Goal: Feedback & Contribution: Leave review/rating

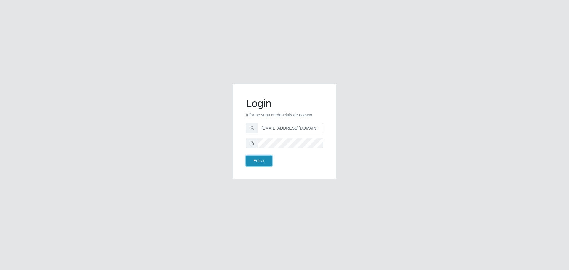
click at [261, 162] on button "Entrar" at bounding box center [259, 161] width 26 height 10
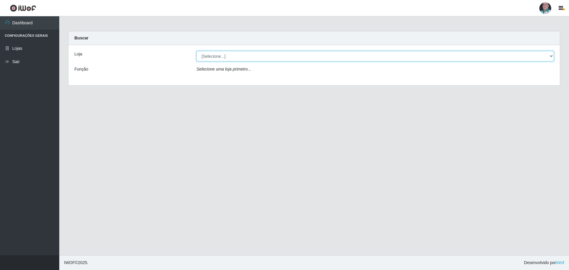
click at [247, 56] on select "[Selecione...] Mar Vermelho - Loja 05" at bounding box center [374, 56] width 357 height 10
select select "252"
click at [196, 51] on select "[Selecione...] Mar Vermelho - Loja 05" at bounding box center [374, 56] width 357 height 10
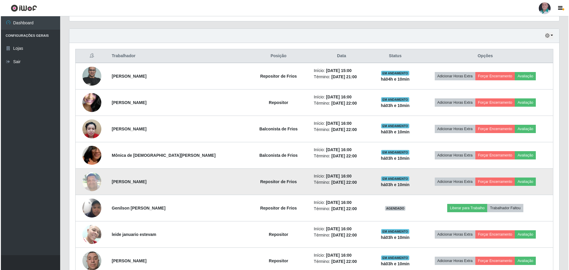
scroll to position [207, 0]
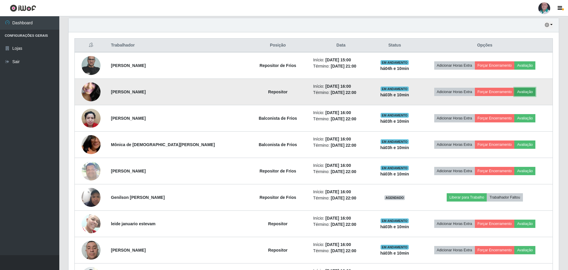
click at [525, 92] on button "Avaliação" at bounding box center [524, 92] width 21 height 8
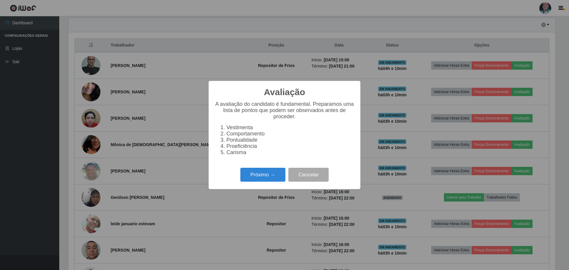
scroll to position [123, 487]
click at [255, 178] on button "Próximo →" at bounding box center [262, 175] width 45 height 14
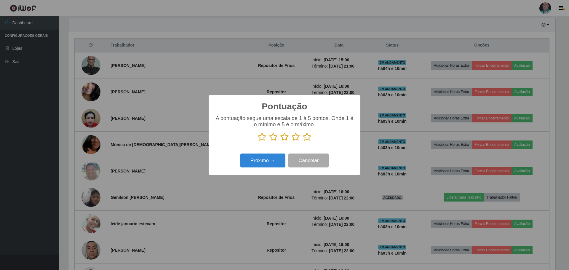
click at [307, 139] on icon at bounding box center [307, 136] width 8 height 9
click at [303, 141] on input "radio" at bounding box center [303, 141] width 0 height 0
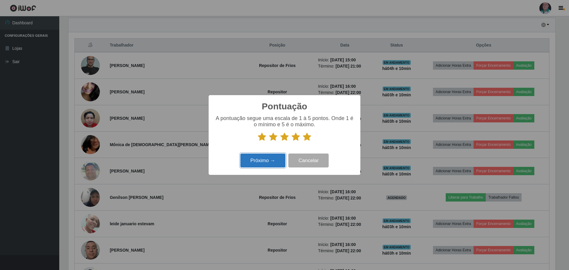
click at [267, 163] on button "Próximo →" at bounding box center [262, 161] width 45 height 14
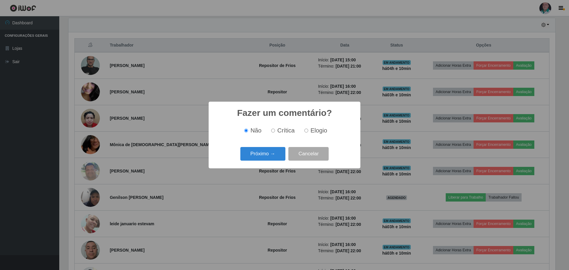
click at [306, 132] on input "Elogio" at bounding box center [306, 131] width 4 height 4
radio input "true"
click at [272, 157] on button "Próximo →" at bounding box center [262, 154] width 45 height 14
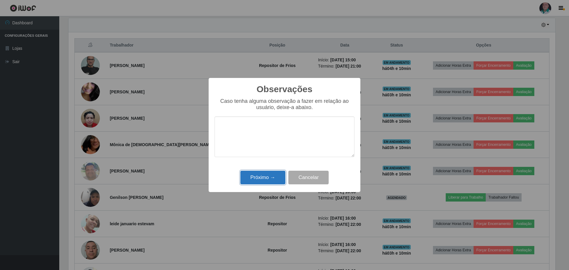
click at [257, 178] on button "Próximo →" at bounding box center [262, 178] width 45 height 14
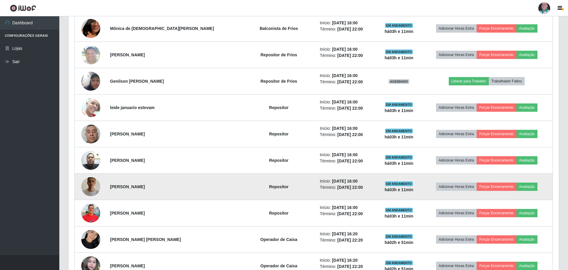
scroll to position [326, 0]
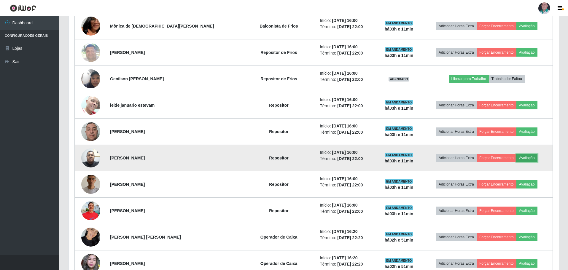
click at [518, 158] on button "Avaliação" at bounding box center [526, 158] width 21 height 8
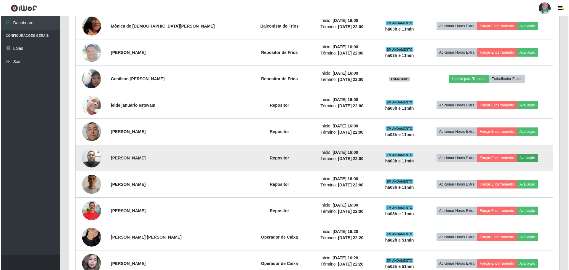
scroll to position [123, 487]
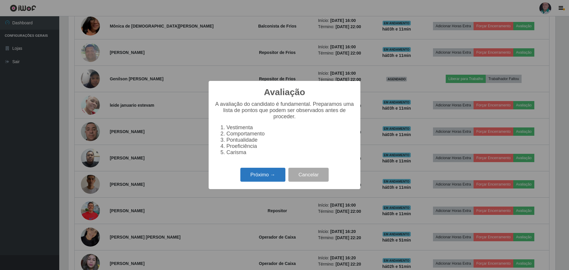
click at [266, 178] on button "Próximo →" at bounding box center [262, 175] width 45 height 14
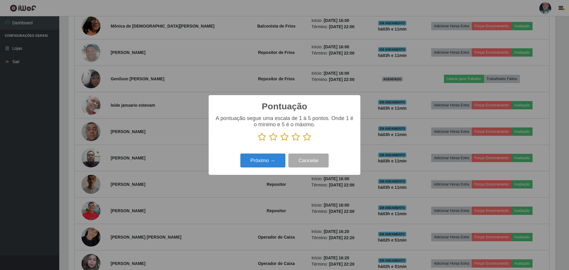
scroll to position [296241, 295877]
click at [308, 140] on icon at bounding box center [307, 136] width 8 height 9
click at [303, 141] on input "radio" at bounding box center [303, 141] width 0 height 0
click at [266, 164] on button "Próximo →" at bounding box center [262, 161] width 45 height 14
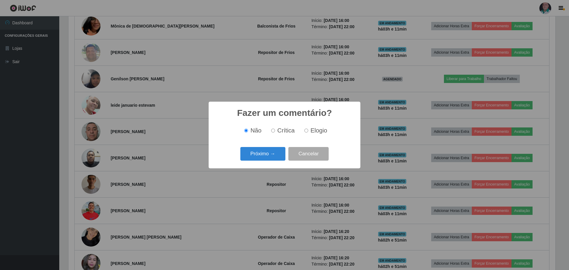
click at [305, 131] on input "Elogio" at bounding box center [306, 131] width 4 height 4
radio input "true"
click at [274, 152] on button "Próximo →" at bounding box center [262, 154] width 45 height 14
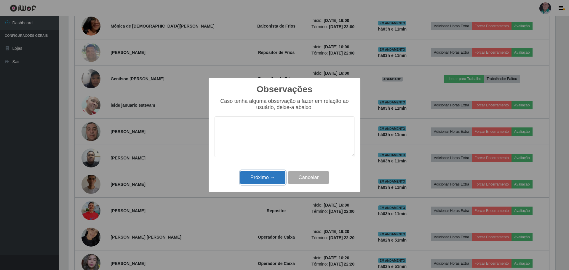
click at [269, 180] on button "Próximo →" at bounding box center [262, 178] width 45 height 14
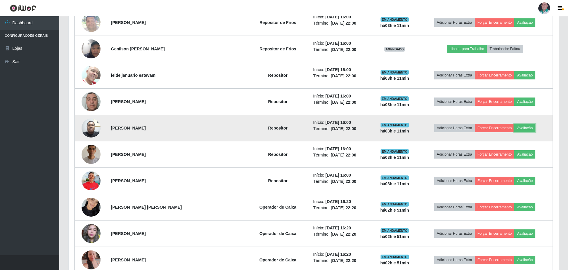
scroll to position [356, 0]
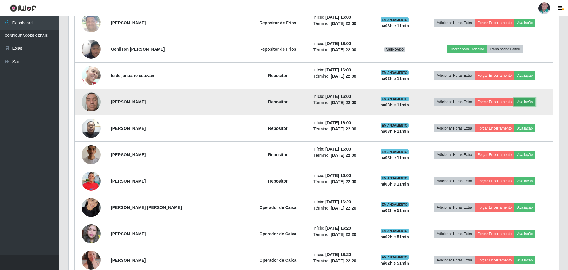
click at [518, 100] on button "Avaliação" at bounding box center [524, 102] width 21 height 8
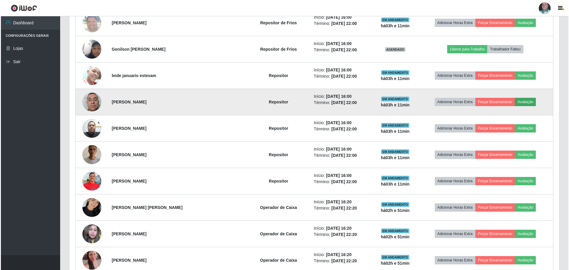
scroll to position [123, 487]
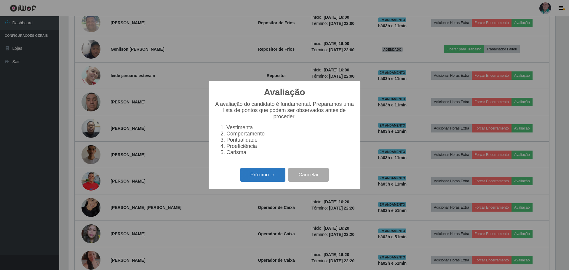
click at [263, 178] on button "Próximo →" at bounding box center [262, 175] width 45 height 14
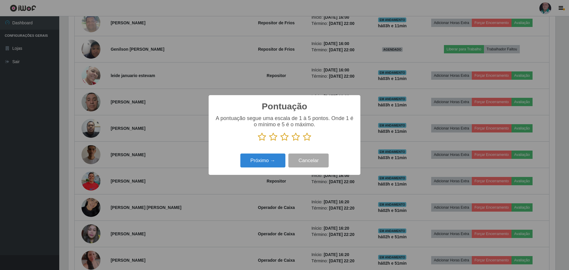
click at [306, 137] on icon at bounding box center [307, 136] width 8 height 9
click at [303, 141] on input "radio" at bounding box center [303, 141] width 0 height 0
click at [263, 160] on button "Próximo →" at bounding box center [262, 161] width 45 height 14
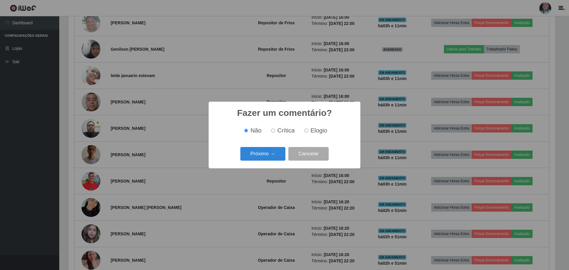
click at [307, 131] on input "Elogio" at bounding box center [306, 131] width 4 height 4
radio input "true"
click at [268, 151] on button "Próximo →" at bounding box center [262, 154] width 45 height 14
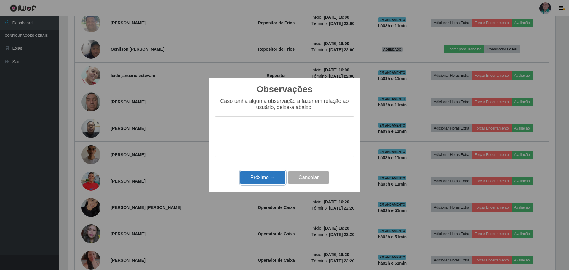
click at [263, 179] on button "Próximo →" at bounding box center [262, 178] width 45 height 14
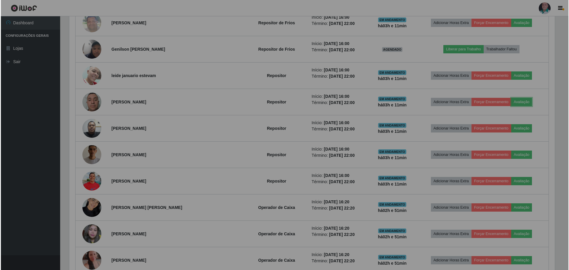
scroll to position [123, 490]
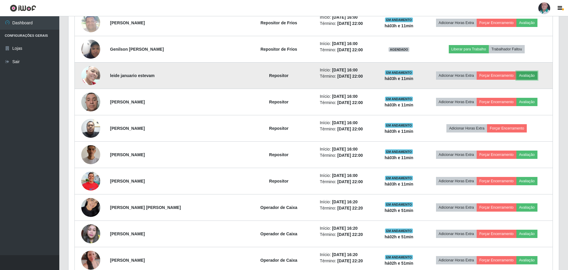
click at [520, 75] on button "Avaliação" at bounding box center [526, 75] width 21 height 8
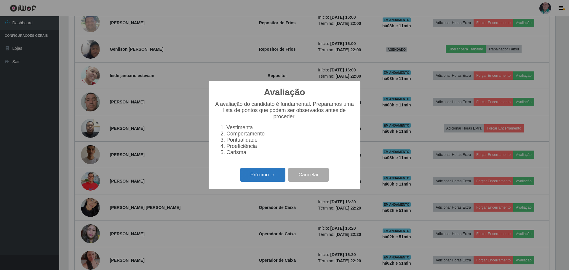
click at [268, 176] on button "Próximo →" at bounding box center [262, 175] width 45 height 14
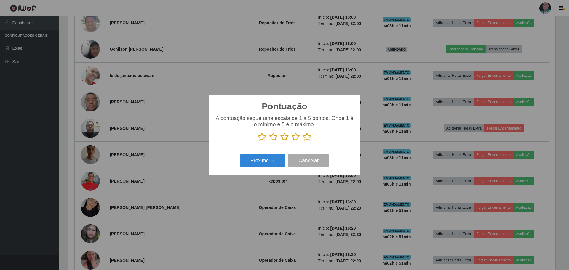
drag, startPoint x: 306, startPoint y: 138, endPoint x: 285, endPoint y: 148, distance: 23.6
click at [306, 137] on icon at bounding box center [307, 136] width 8 height 9
click at [303, 141] on input "radio" at bounding box center [303, 141] width 0 height 0
click at [271, 157] on button "Próximo →" at bounding box center [262, 161] width 45 height 14
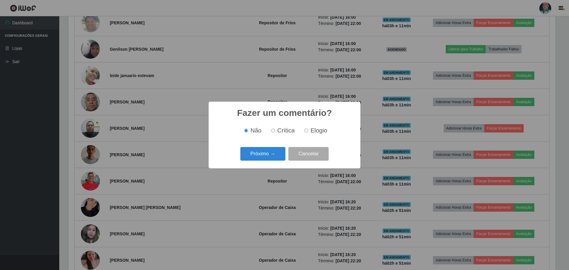
click at [308, 129] on input "Elogio" at bounding box center [306, 131] width 4 height 4
radio input "true"
click at [271, 152] on button "Próximo →" at bounding box center [262, 154] width 45 height 14
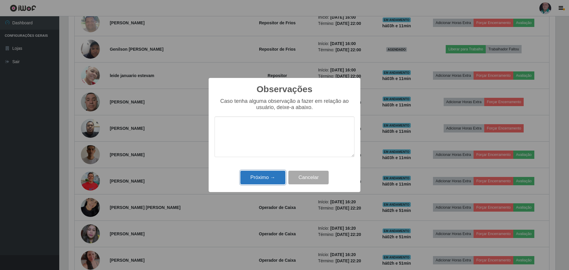
click at [264, 181] on button "Próximo →" at bounding box center [262, 178] width 45 height 14
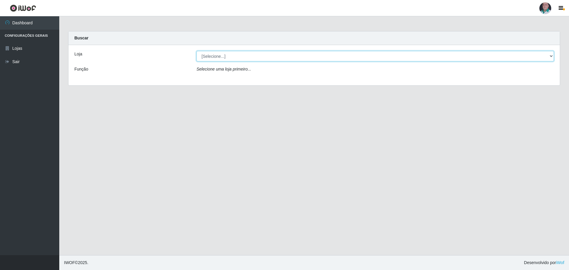
click at [244, 58] on select "[Selecione...] Mar Vermelho - Loja 05" at bounding box center [374, 56] width 357 height 10
select select "252"
click at [196, 51] on select "[Selecione...] Mar Vermelho - Loja 05" at bounding box center [374, 56] width 357 height 10
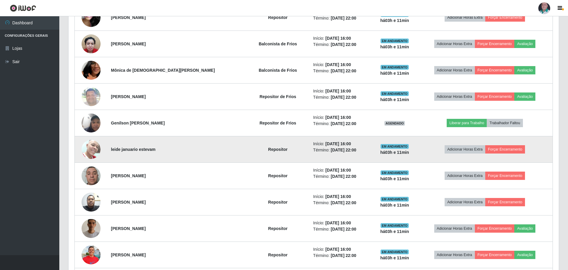
scroll to position [296, 0]
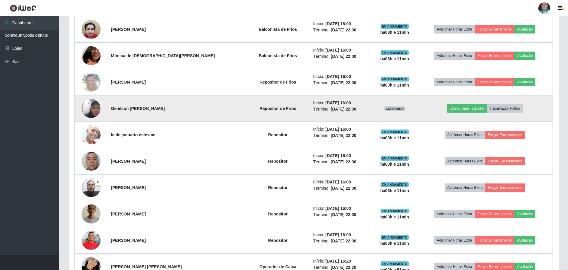
click at [94, 108] on img at bounding box center [91, 109] width 19 height 34
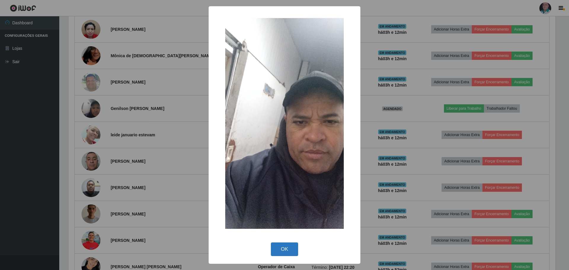
click at [285, 250] on button "OK" at bounding box center [285, 249] width 28 height 14
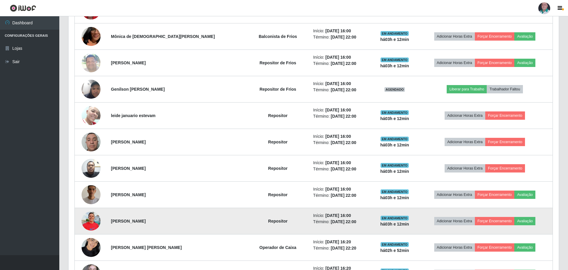
scroll to position [326, 0]
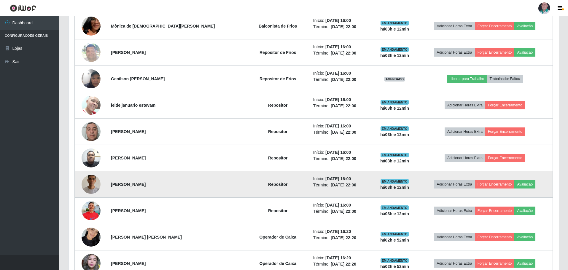
click at [96, 184] on img at bounding box center [91, 184] width 19 height 34
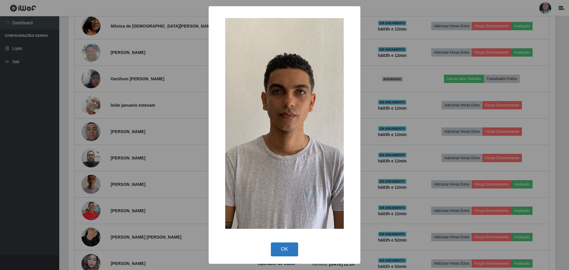
click at [283, 248] on button "OK" at bounding box center [285, 249] width 28 height 14
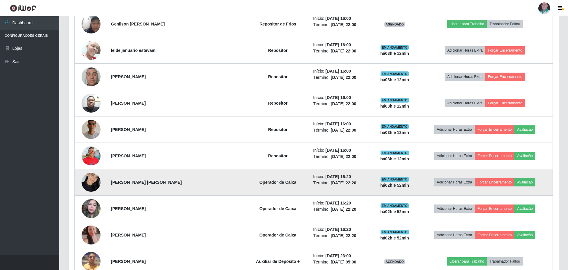
scroll to position [385, 0]
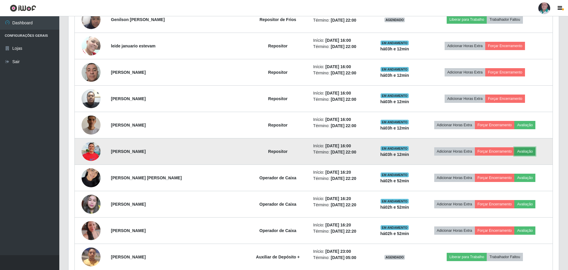
click at [519, 150] on button "Avaliação" at bounding box center [524, 151] width 21 height 8
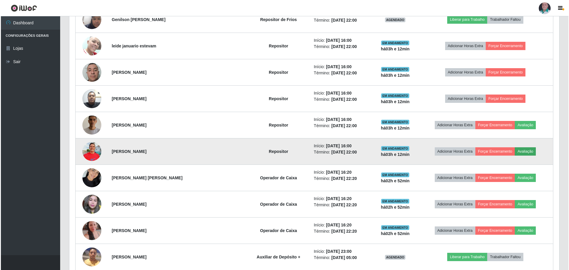
scroll to position [123, 487]
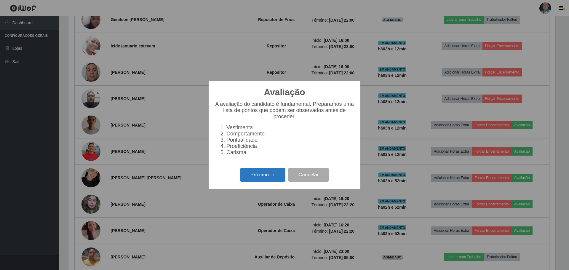
click at [256, 175] on button "Próximo →" at bounding box center [262, 175] width 45 height 14
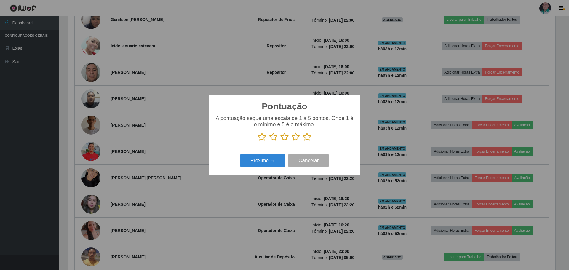
click at [305, 139] on icon at bounding box center [307, 136] width 8 height 9
click at [303, 141] on input "radio" at bounding box center [303, 141] width 0 height 0
click at [260, 168] on div "Próximo → Cancelar" at bounding box center [285, 160] width 140 height 17
click at [262, 164] on button "Próximo →" at bounding box center [262, 161] width 45 height 14
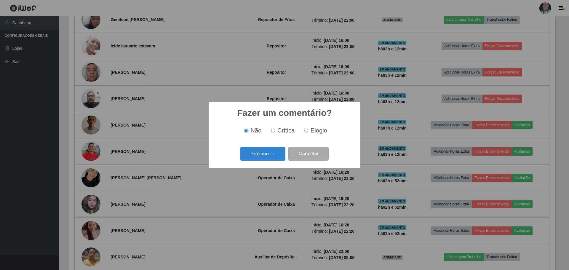
click at [306, 132] on input "Elogio" at bounding box center [306, 131] width 4 height 4
radio input "true"
click at [266, 154] on button "Próximo →" at bounding box center [262, 154] width 45 height 14
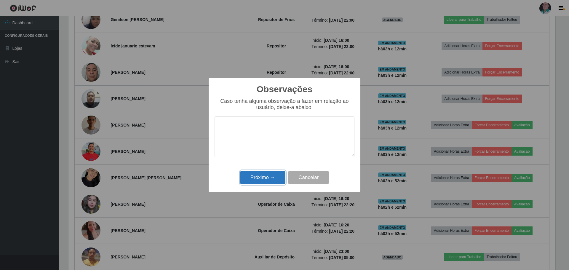
click at [255, 173] on button "Próximo →" at bounding box center [262, 178] width 45 height 14
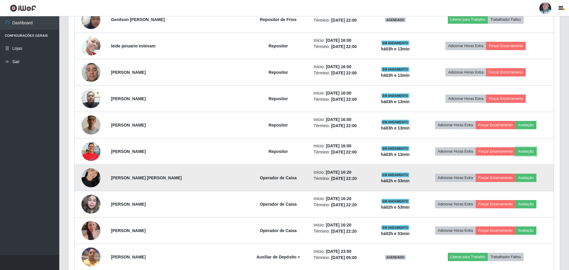
scroll to position [123, 490]
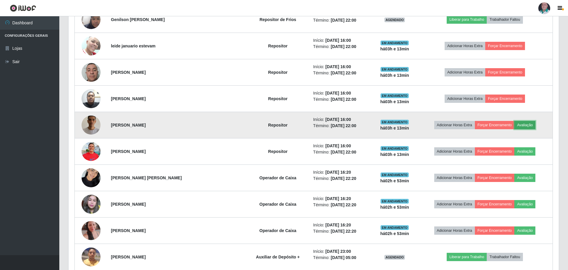
click at [521, 122] on button "Avaliação" at bounding box center [524, 125] width 21 height 8
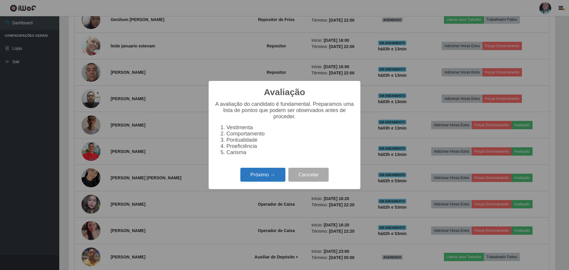
click at [256, 178] on button "Próximo →" at bounding box center [262, 175] width 45 height 14
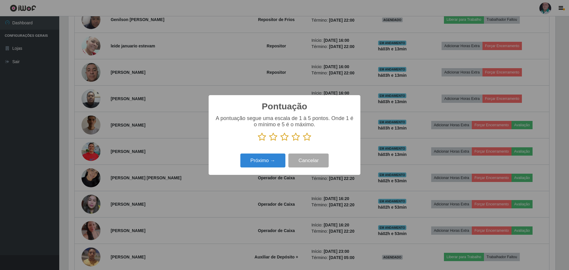
click at [309, 137] on icon at bounding box center [307, 136] width 8 height 9
click at [303, 141] on input "radio" at bounding box center [303, 141] width 0 height 0
click at [268, 159] on button "Próximo →" at bounding box center [262, 161] width 45 height 14
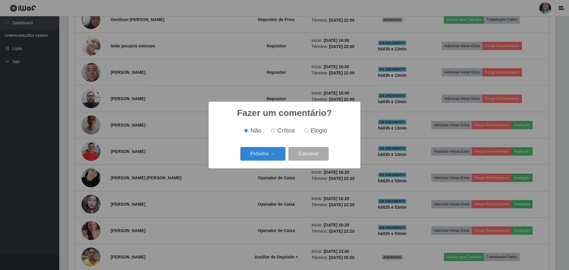
click at [305, 132] on input "Elogio" at bounding box center [306, 131] width 4 height 4
radio input "true"
click at [268, 153] on button "Próximo →" at bounding box center [262, 154] width 45 height 14
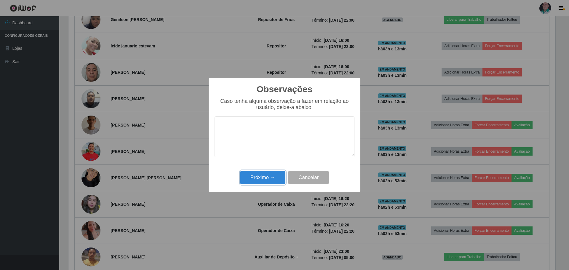
click at [259, 176] on button "Próximo →" at bounding box center [262, 178] width 45 height 14
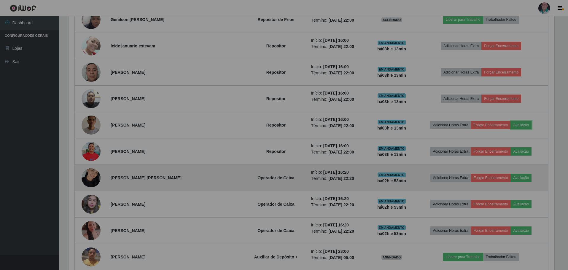
scroll to position [123, 490]
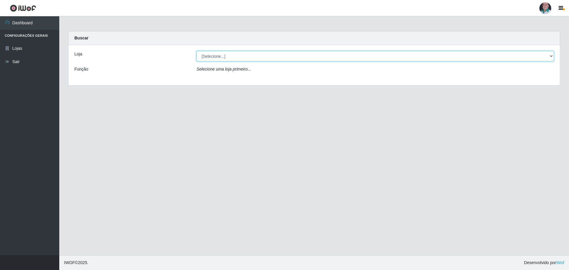
click at [247, 55] on select "[Selecione...] Mar Vermelho - Loja 05" at bounding box center [374, 56] width 357 height 10
select select "252"
click at [196, 51] on select "[Selecione...] Mar Vermelho - Loja 05" at bounding box center [374, 56] width 357 height 10
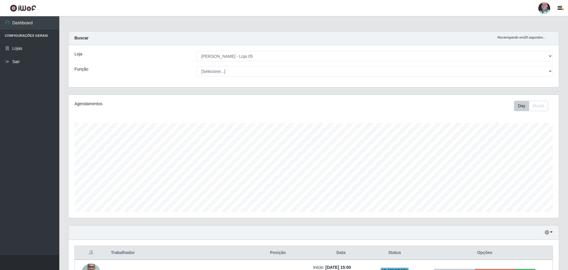
click at [326, 251] on th "Data" at bounding box center [340, 253] width 63 height 14
